Goal: Task Accomplishment & Management: Use online tool/utility

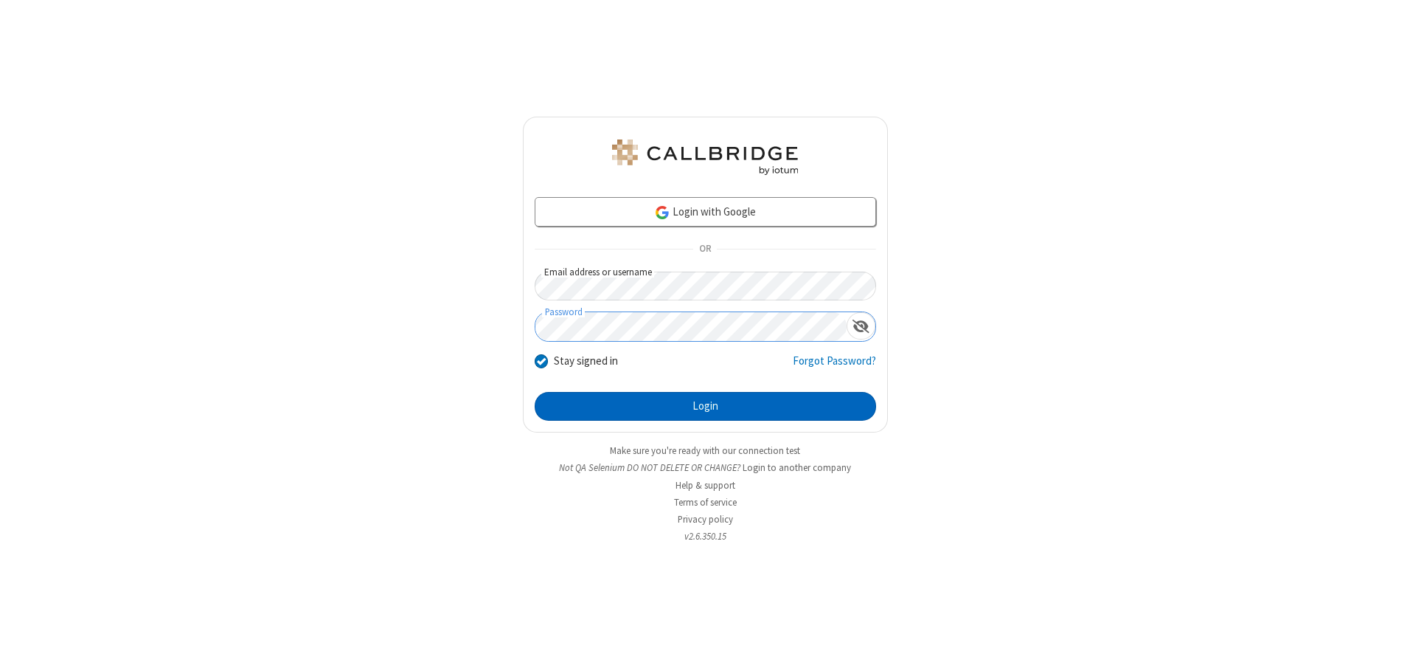
click at [705, 406] on button "Login" at bounding box center [706, 407] width 342 height 30
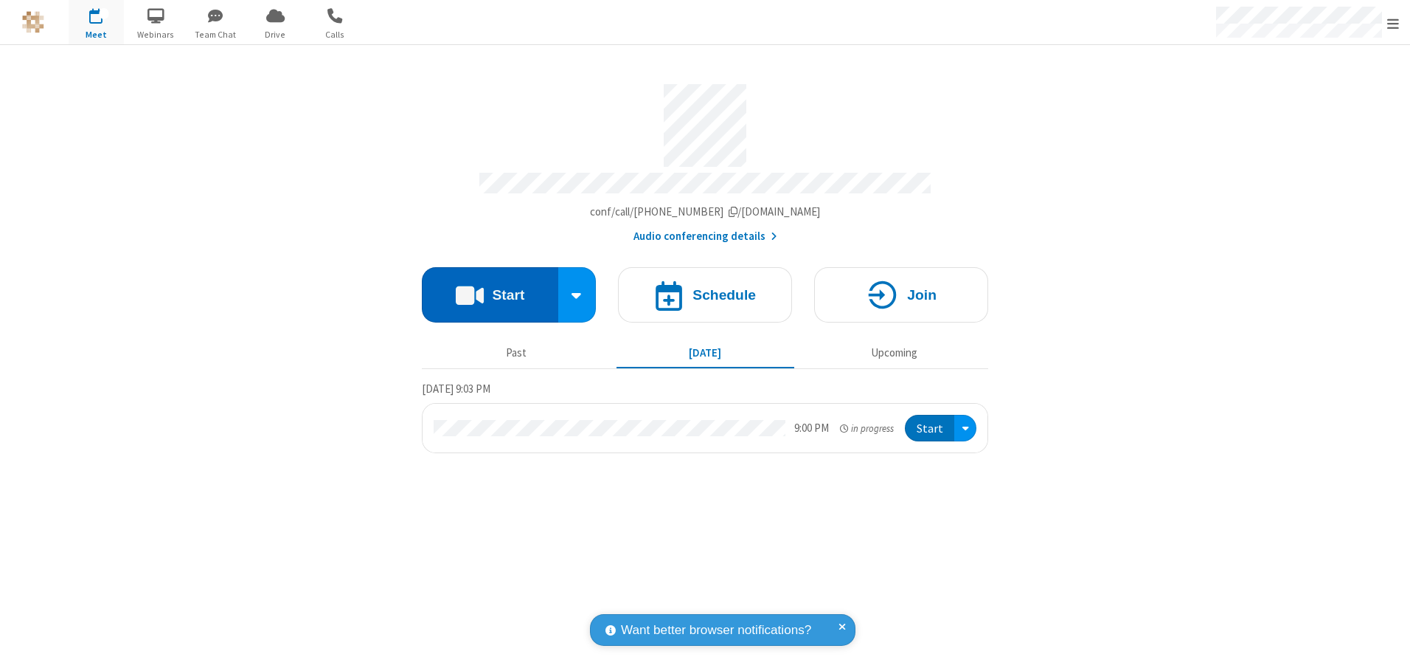
click at [490, 289] on button "Start" at bounding box center [490, 294] width 136 height 55
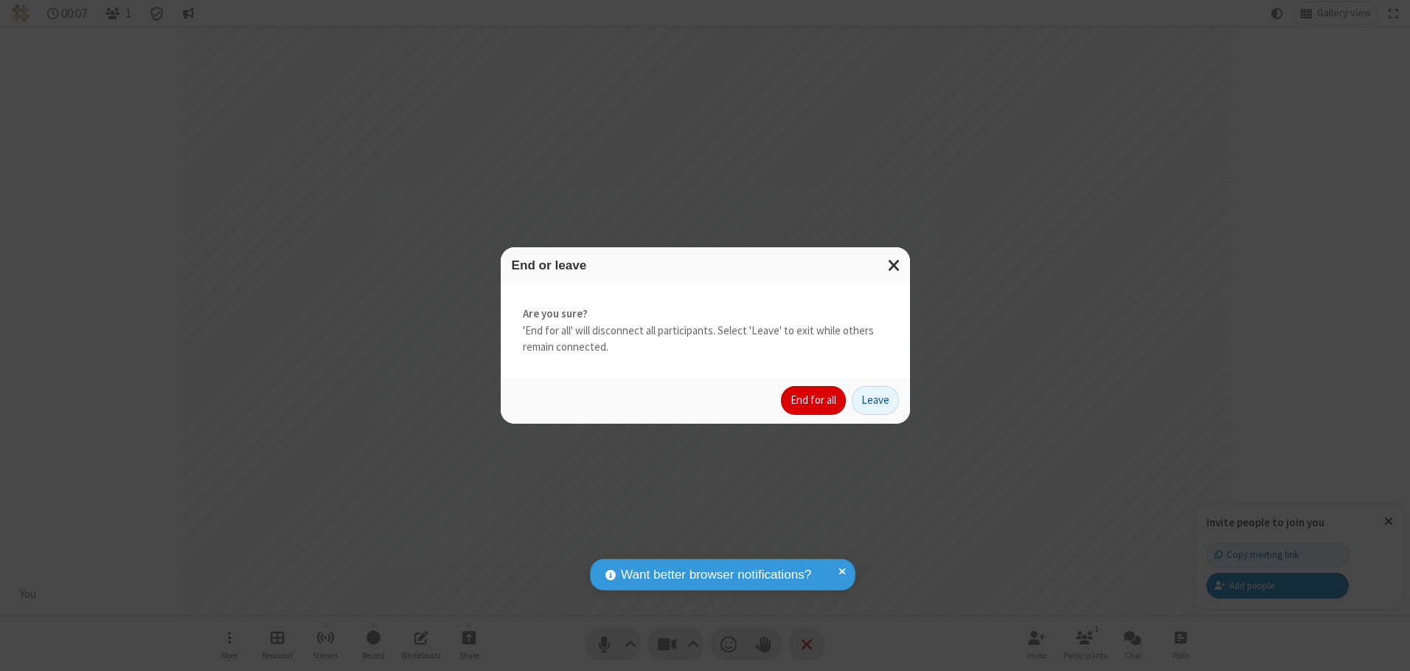
click at [814, 400] on button "End for all" at bounding box center [813, 401] width 65 height 30
